Goal: Use online tool/utility: Utilize a website feature to perform a specific function

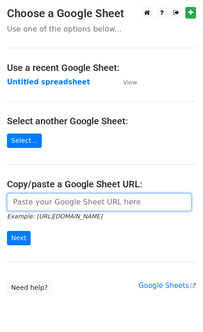
drag, startPoint x: 33, startPoint y: 203, endPoint x: 32, endPoint y: 210, distance: 6.6
click at [33, 203] on input "url" at bounding box center [99, 203] width 184 height 18
paste input "[URL][DOMAIN_NAME]"
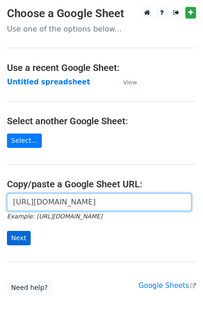
type input "[URL][DOMAIN_NAME]"
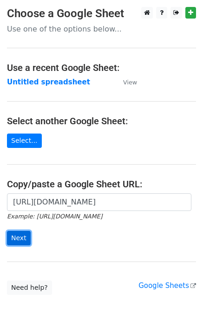
scroll to position [0, 0]
click at [20, 242] on input "Next" at bounding box center [19, 238] width 24 height 14
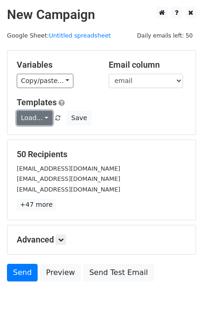
click at [36, 123] on link "Load..." at bounding box center [35, 118] width 36 height 14
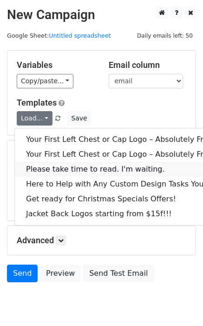
click at [48, 172] on link "Please take time to read. I'm waiting." at bounding box center [125, 169] width 221 height 15
